Goal: Transaction & Acquisition: Purchase product/service

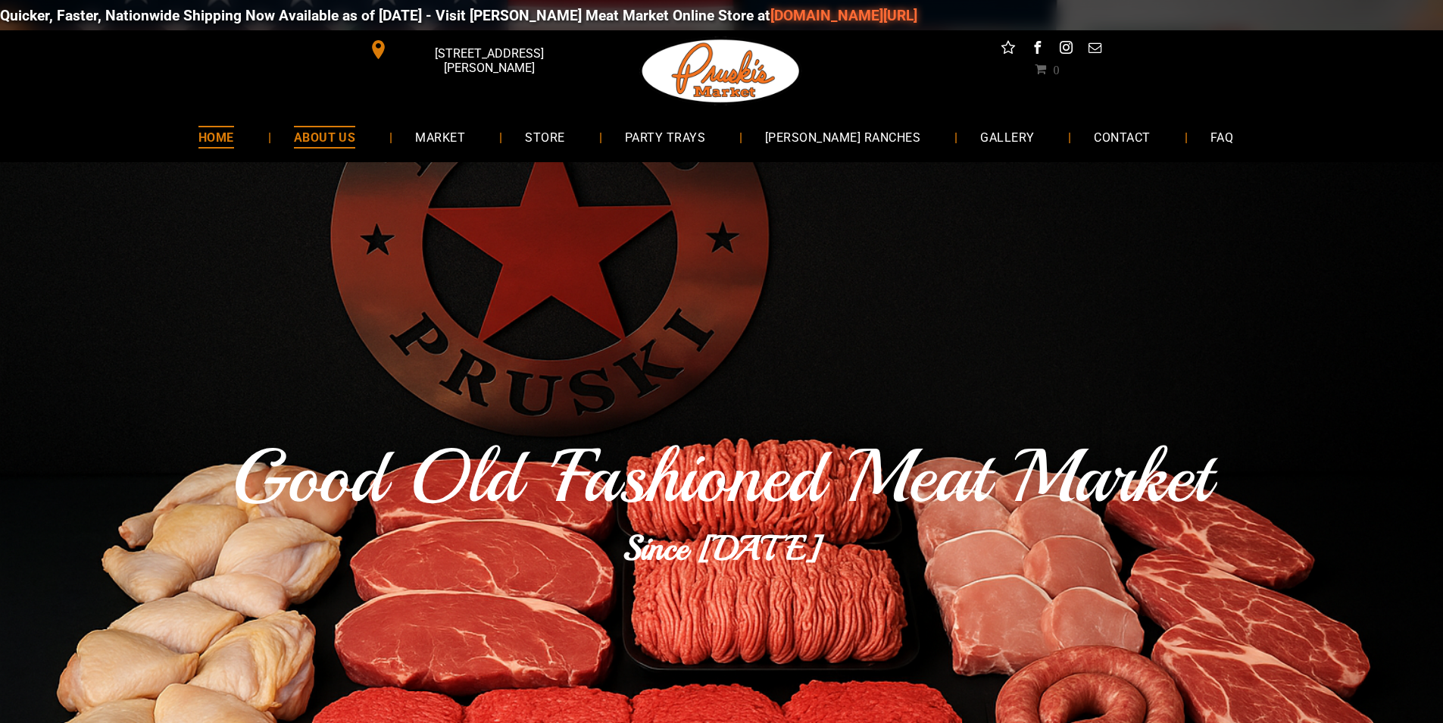
click at [340, 151] on link "ABOUT US" at bounding box center [325, 137] width 108 height 40
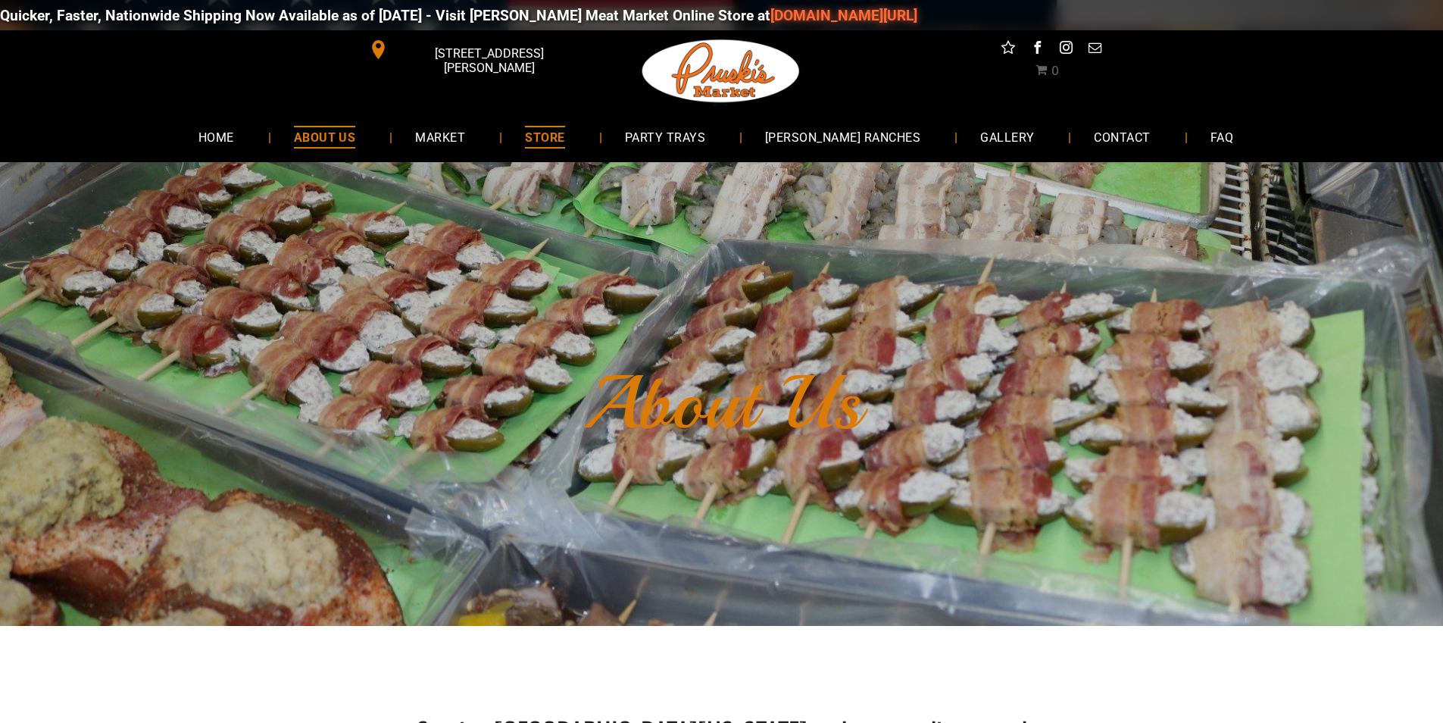
click at [557, 134] on span "STORE" at bounding box center [544, 137] width 39 height 22
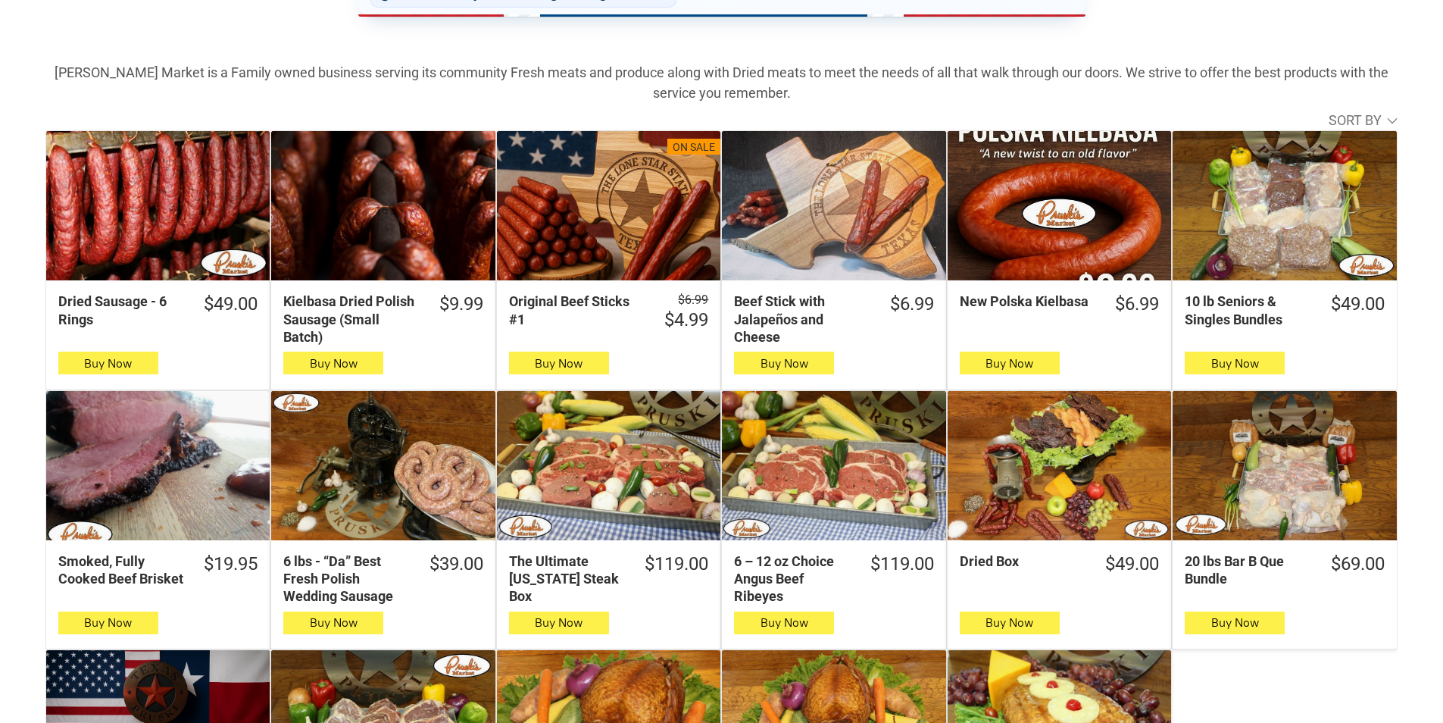
scroll to position [455, 0]
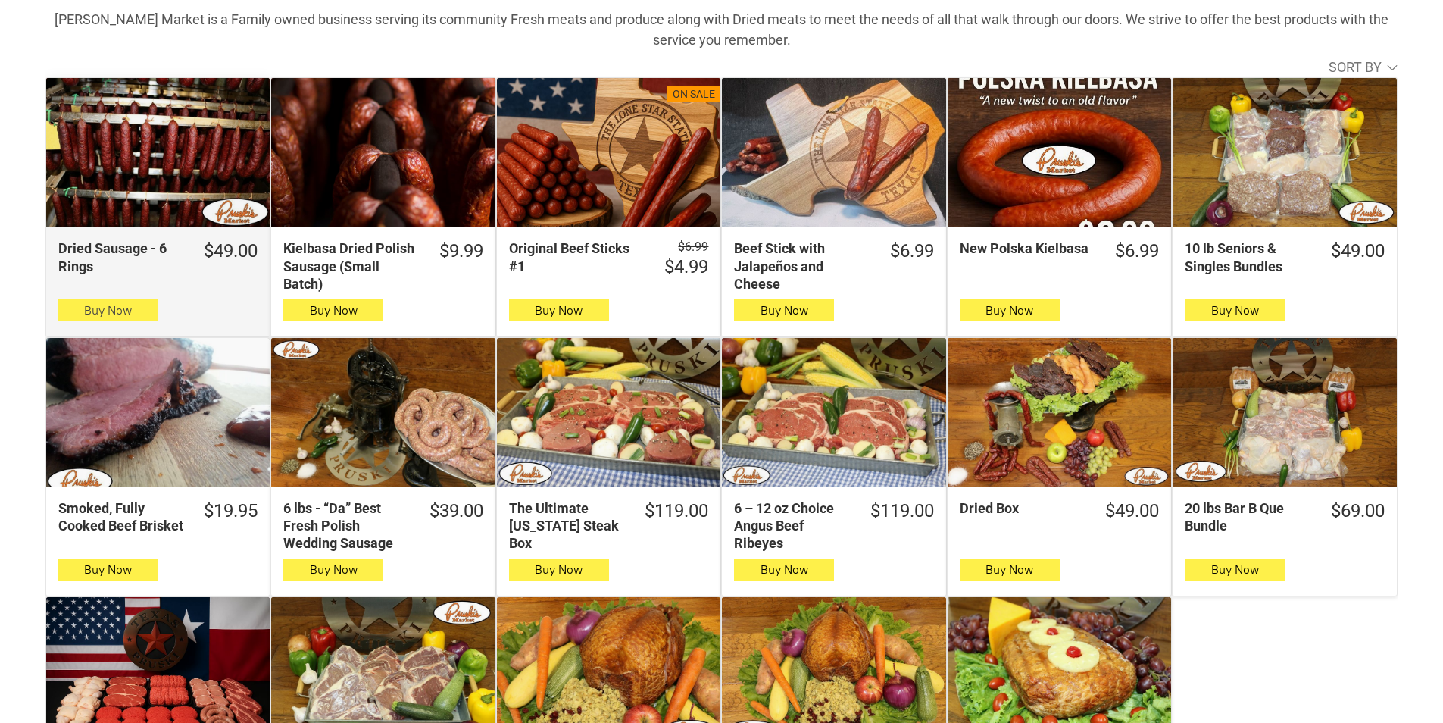
click at [125, 305] on button "Buy Now" at bounding box center [108, 309] width 100 height 23
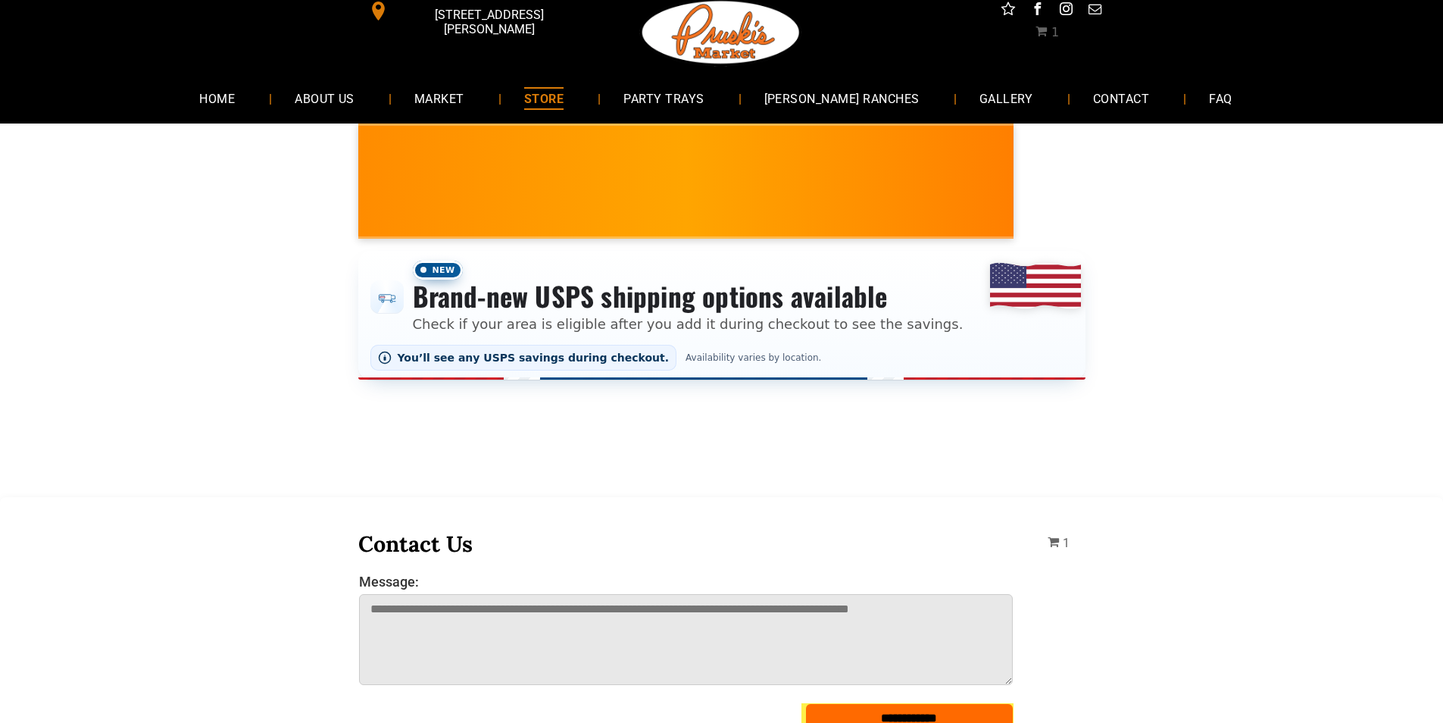
scroll to position [0, 0]
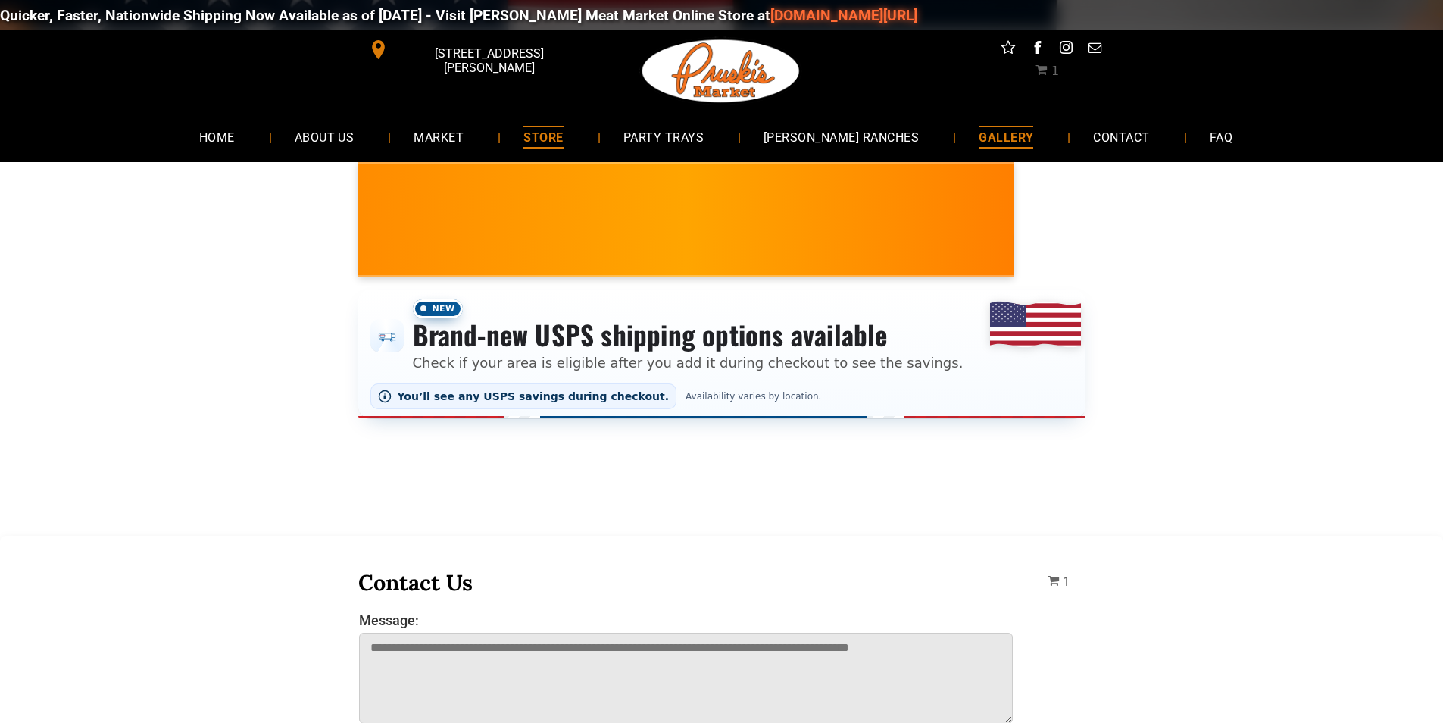
click at [979, 147] on span "GALLERY" at bounding box center [1006, 137] width 55 height 22
